Goal: Information Seeking & Learning: Learn about a topic

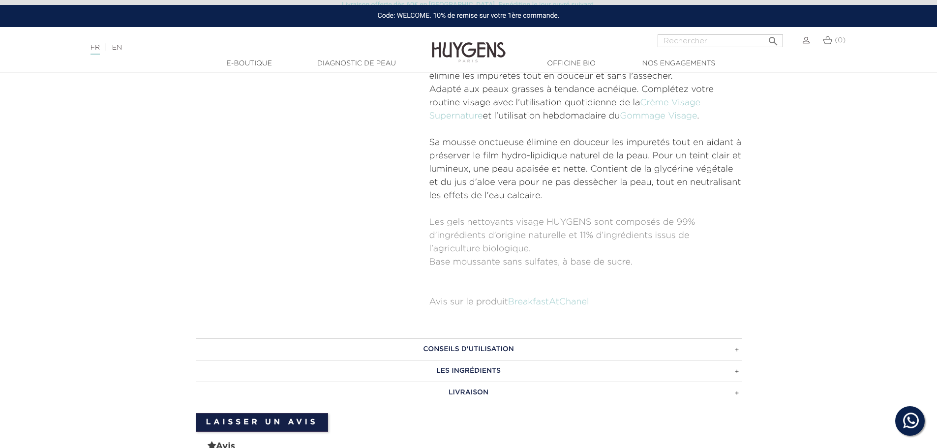
scroll to position [213, 0]
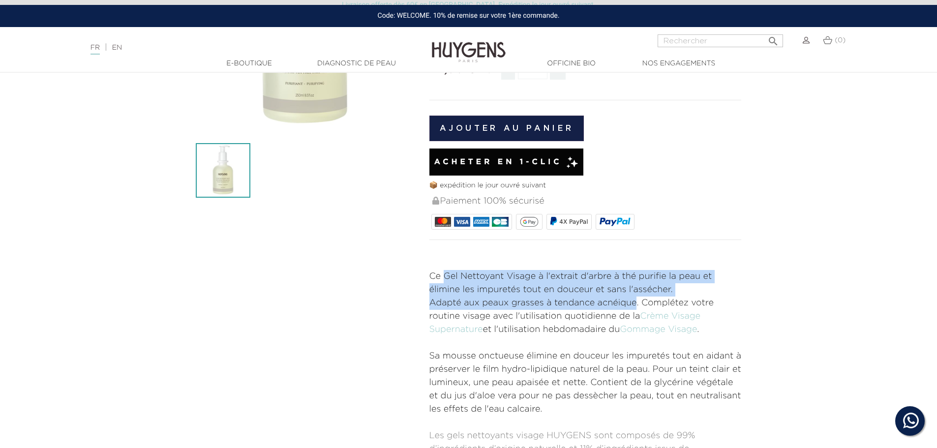
drag, startPoint x: 443, startPoint y: 279, endPoint x: 636, endPoint y: 307, distance: 195.3
click at [636, 307] on div "Ce Gel Nettoyant Visage à l'extrait d'arbre à thé purifie la peau et élimine le…" at bounding box center [585, 396] width 312 height 252
copy div "Gel Nettoyant Visage à l'extrait d'arbre à thé purifie la peau et élimine les i…"
click at [565, 296] on p "Ce Gel Nettoyant Visage à l'extrait d'arbre à thé purifie la peau et élimine le…" at bounding box center [585, 283] width 312 height 27
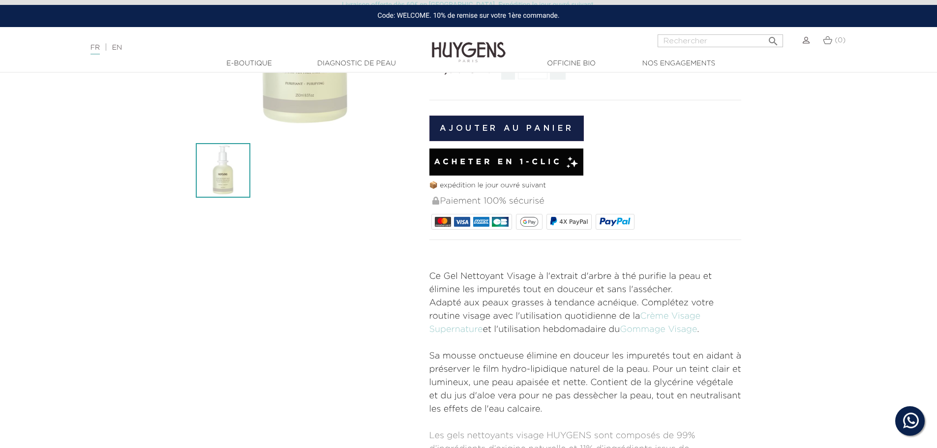
drag, startPoint x: 445, startPoint y: 279, endPoint x: 691, endPoint y: 286, distance: 246.0
click at [691, 286] on p "Ce Gel Nettoyant Visage à l'extrait d'arbre à thé purifie la peau et élimine le…" at bounding box center [585, 283] width 312 height 27
copy p "Gel Nettoyant Visage à l'extrait d'arbre à thé purifie la peau et élimine les i…"
drag, startPoint x: 431, startPoint y: 302, endPoint x: 637, endPoint y: 305, distance: 206.0
click at [637, 305] on p "Adapté aux peaux grasses à tendance acnéique. Complétez votre routine visage av…" at bounding box center [585, 317] width 312 height 40
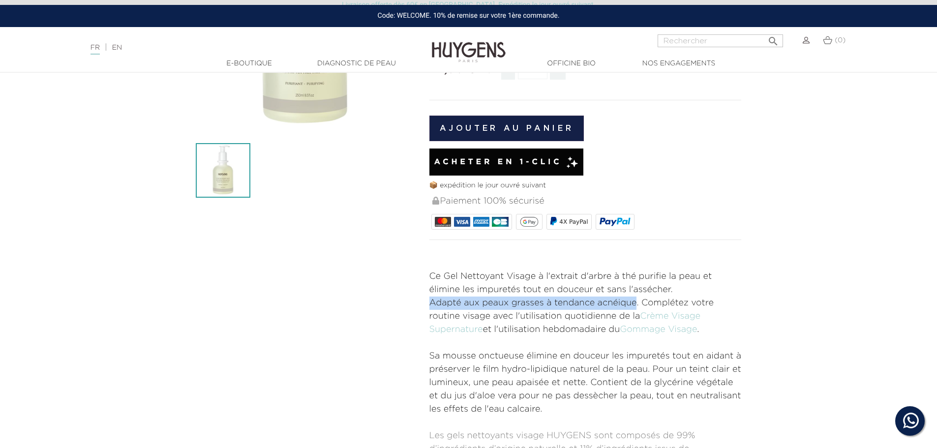
copy p "Adapté aux peaux grasses à tendance acnéique"
